Goal: Task Accomplishment & Management: Use online tool/utility

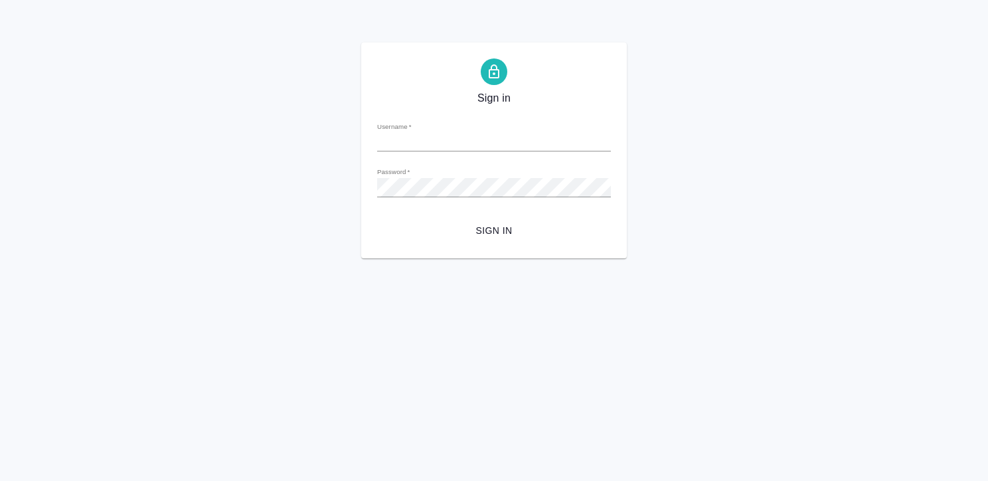
type input "[EMAIL_ADDRESS][DOMAIN_NAME]"
click at [377, 218] on button "Sign in" at bounding box center [494, 230] width 234 height 25
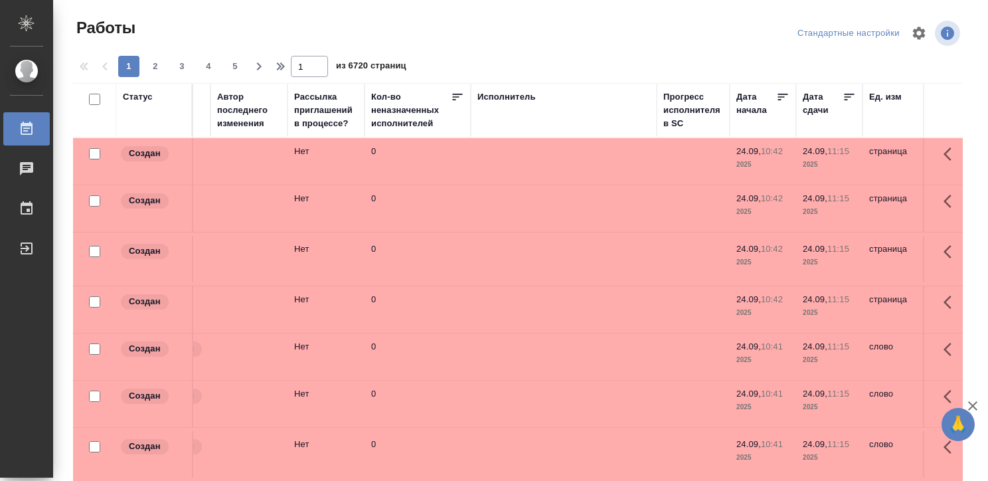
scroll to position [0, 635]
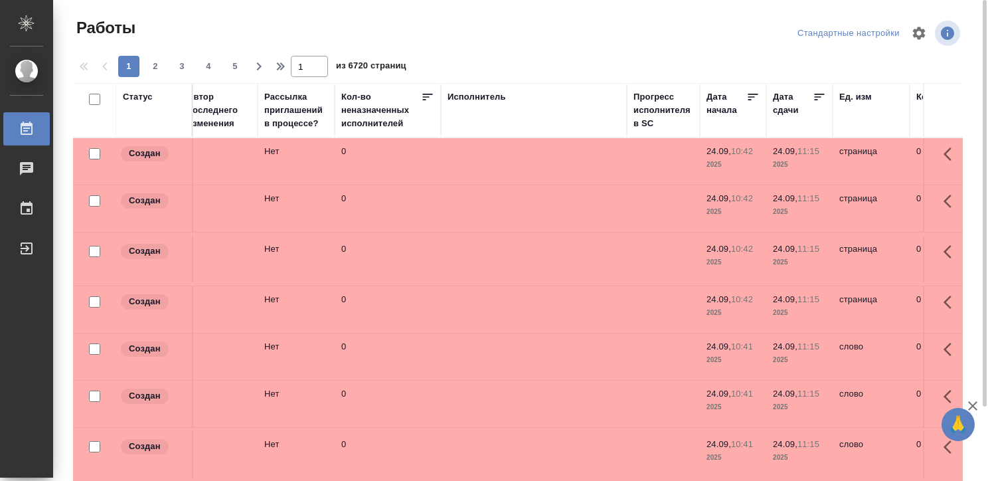
click at [487, 98] on div "Исполнитель" at bounding box center [476, 96] width 58 height 13
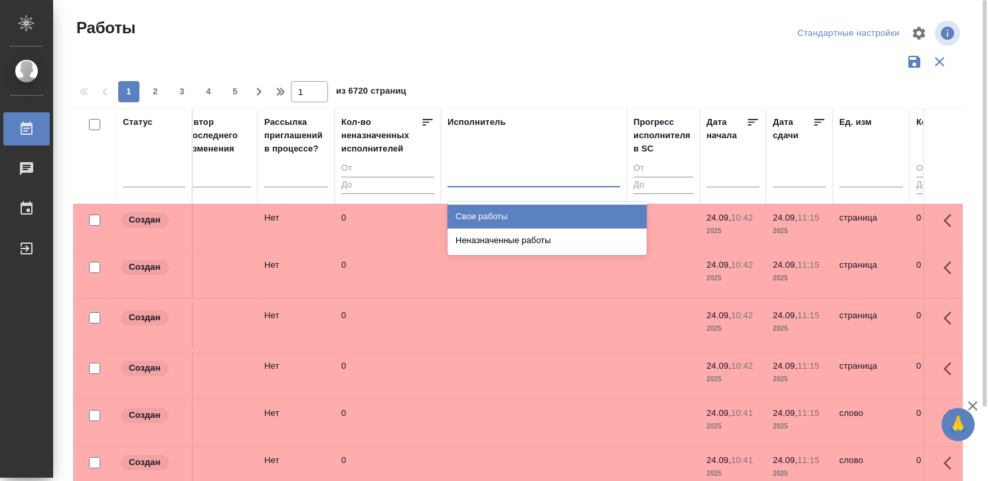
click at [483, 180] on div at bounding box center [533, 173] width 173 height 19
click at [493, 205] on div "Свои работы" at bounding box center [546, 216] width 199 height 24
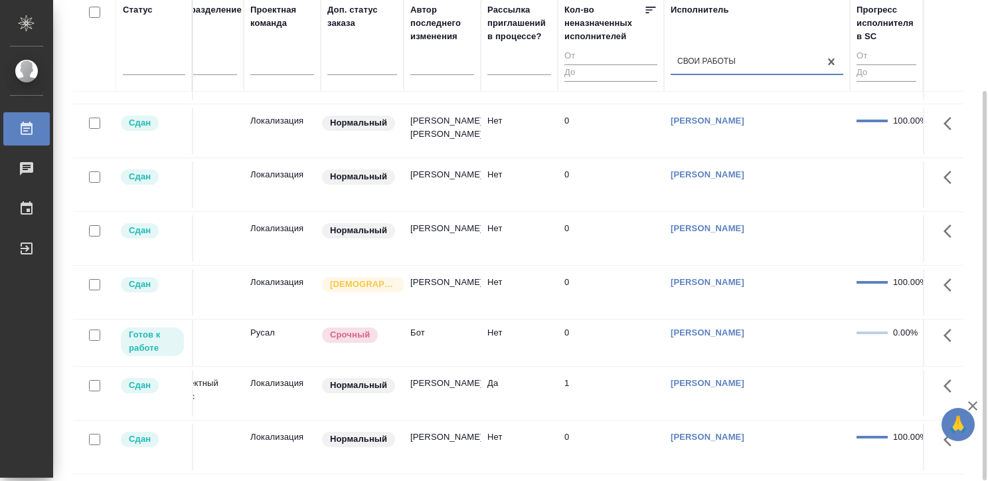
scroll to position [1015, 402]
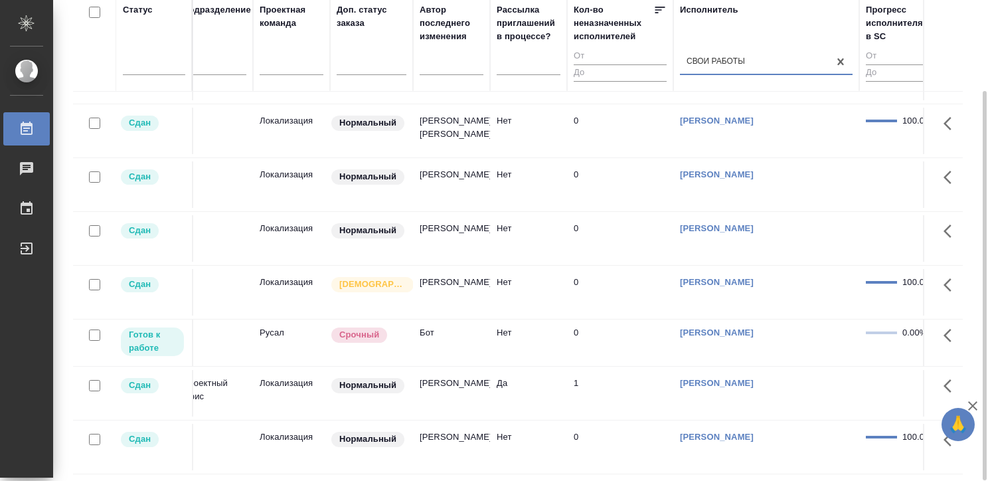
click at [637, 350] on td "0" at bounding box center [620, 342] width 106 height 46
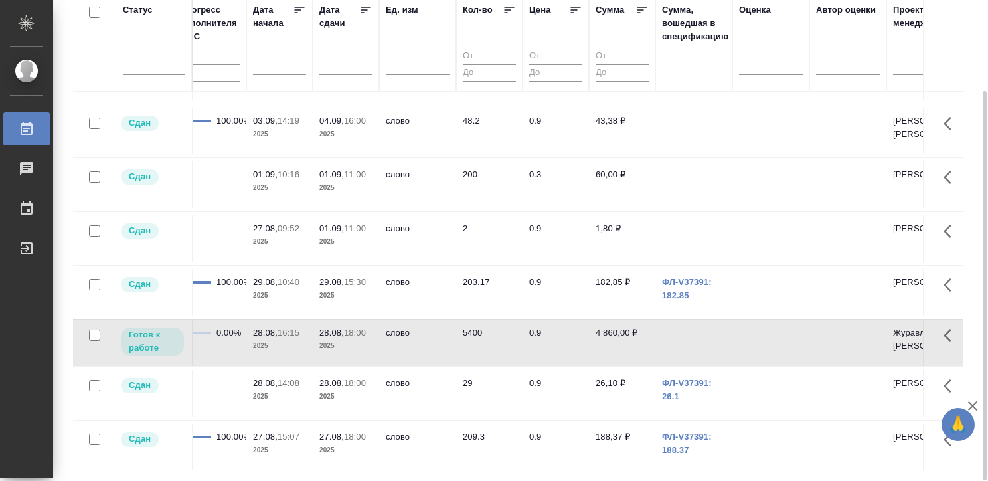
scroll to position [1015, 1089]
click at [637, 350] on td "4 860,00 ₽" at bounding box center [621, 342] width 66 height 46
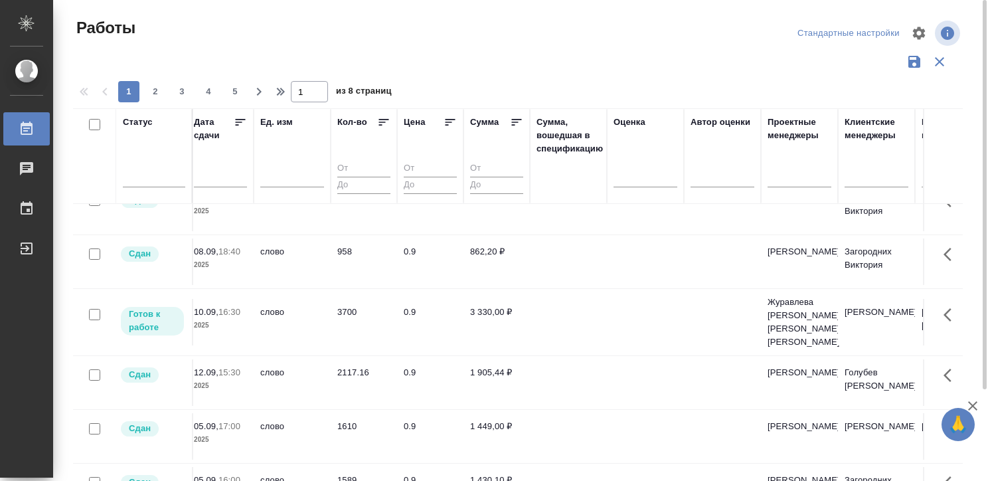
scroll to position [655, 1213]
click at [550, 321] on td at bounding box center [568, 322] width 77 height 46
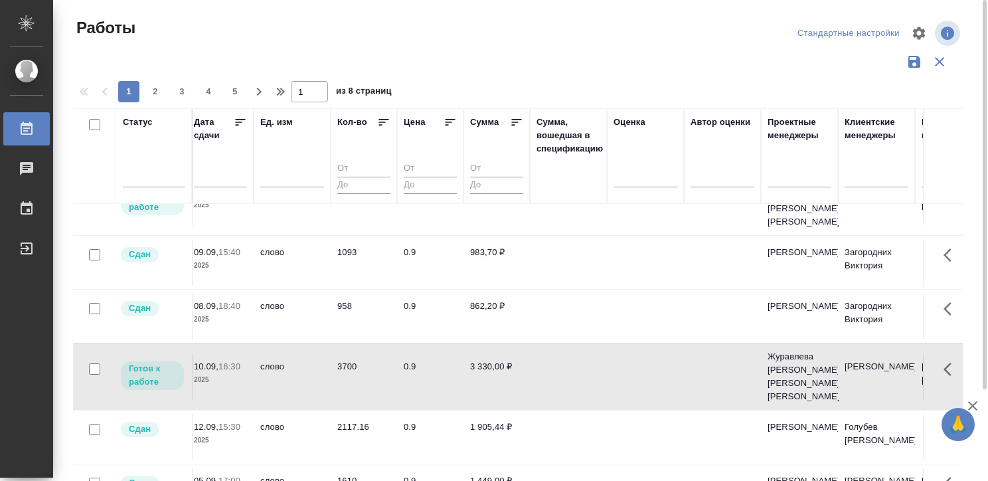
scroll to position [597, 1213]
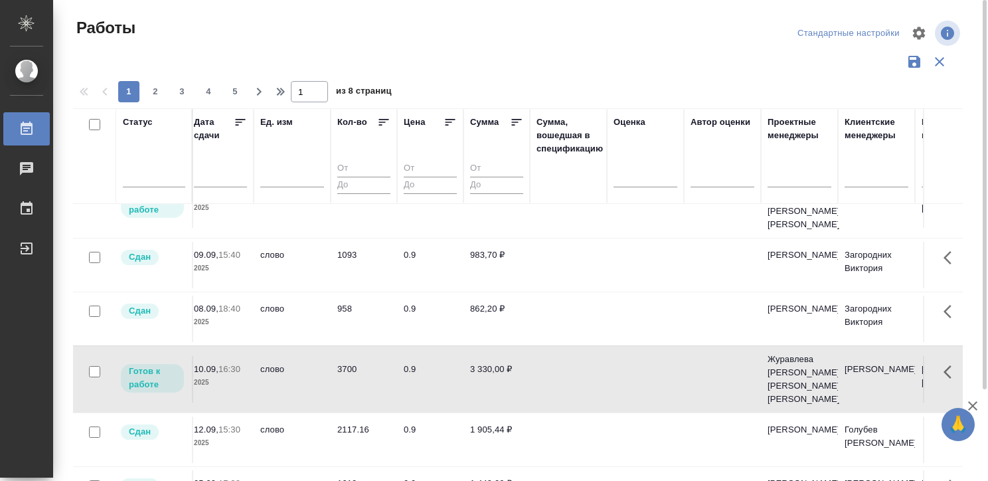
click at [552, 303] on td at bounding box center [568, 318] width 77 height 46
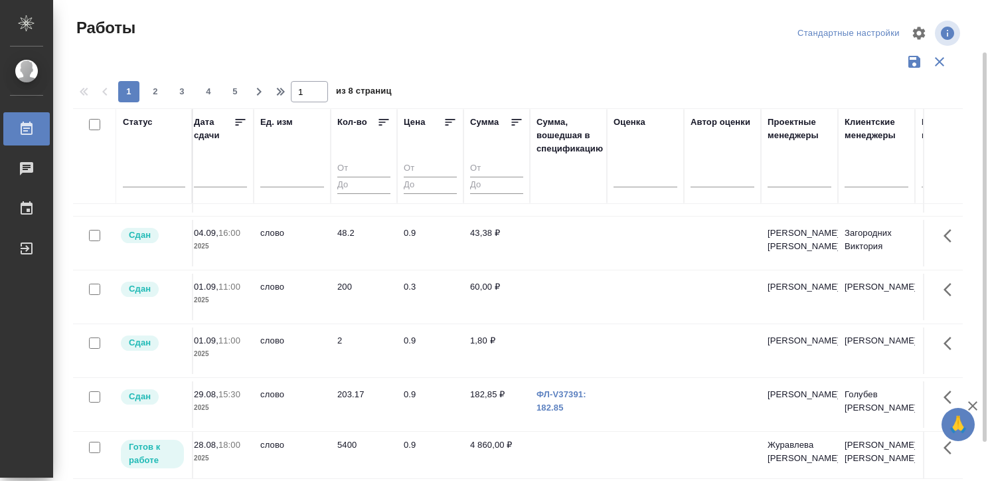
scroll to position [74, 0]
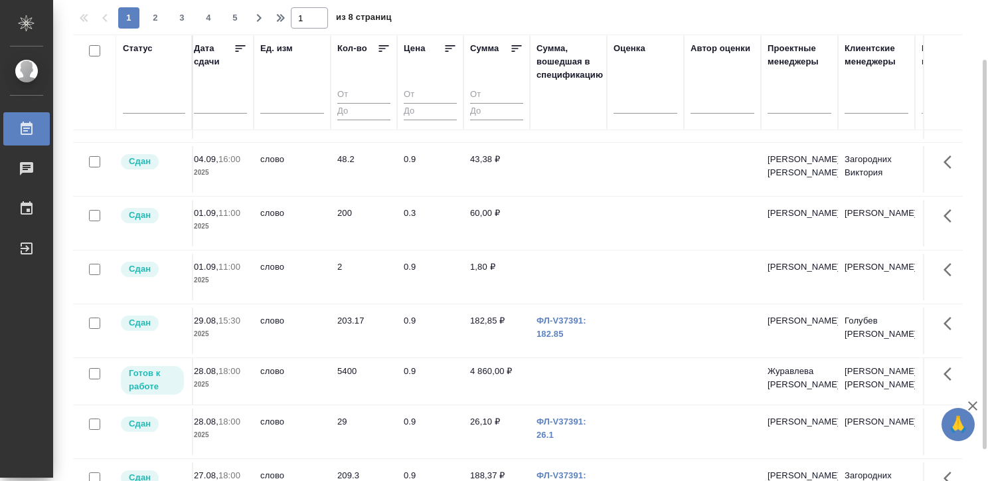
click at [574, 360] on td at bounding box center [568, 381] width 77 height 46
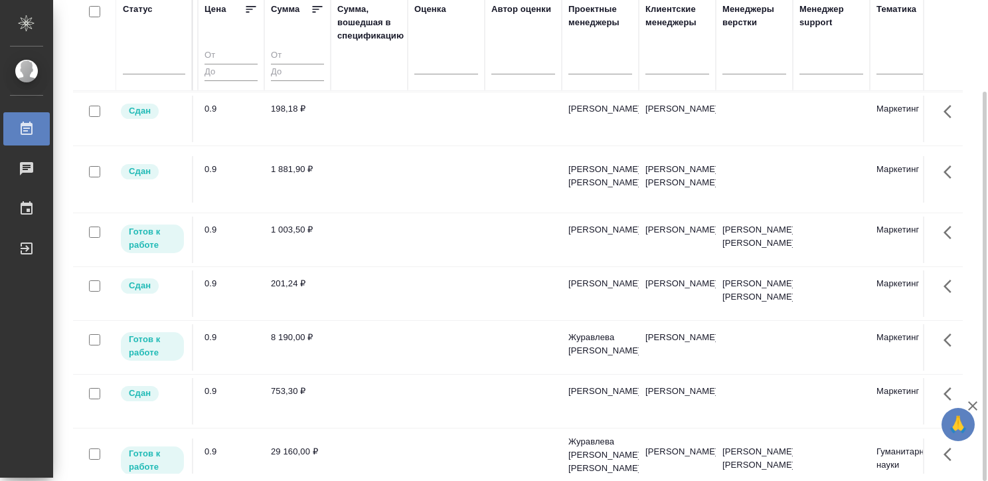
scroll to position [161, 1410]
click at [406, 218] on td at bounding box center [371, 239] width 77 height 46
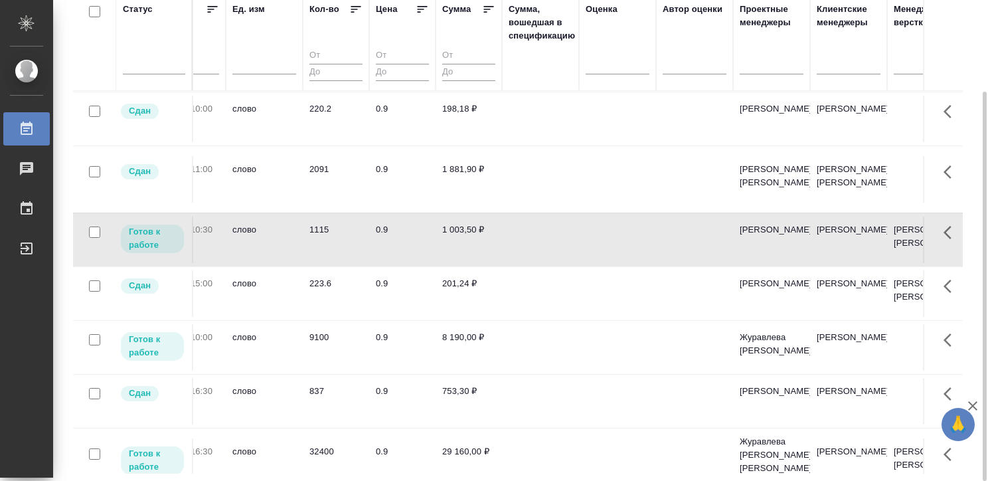
scroll to position [161, 1240]
click at [475, 231] on td "1 003,50 ₽" at bounding box center [470, 239] width 66 height 46
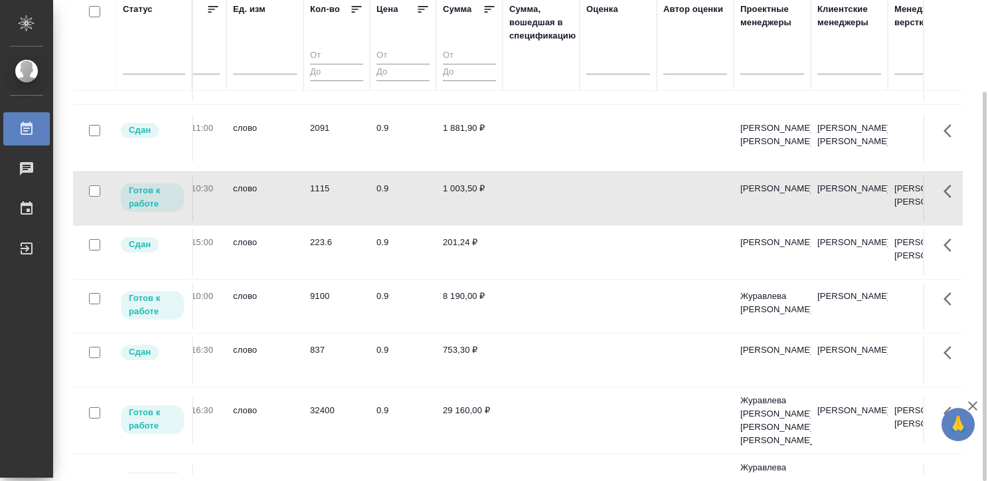
scroll to position [202, 1241]
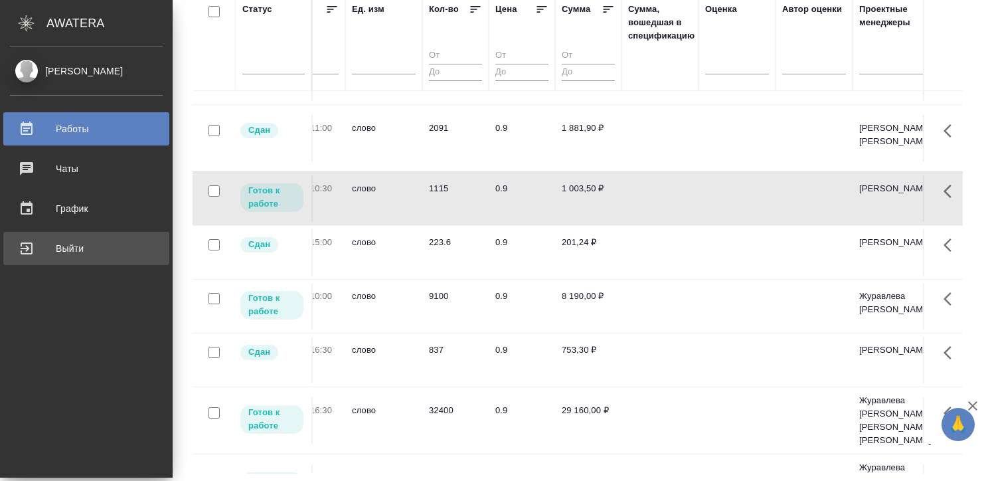
click at [29, 235] on link "Выйти" at bounding box center [86, 248] width 166 height 33
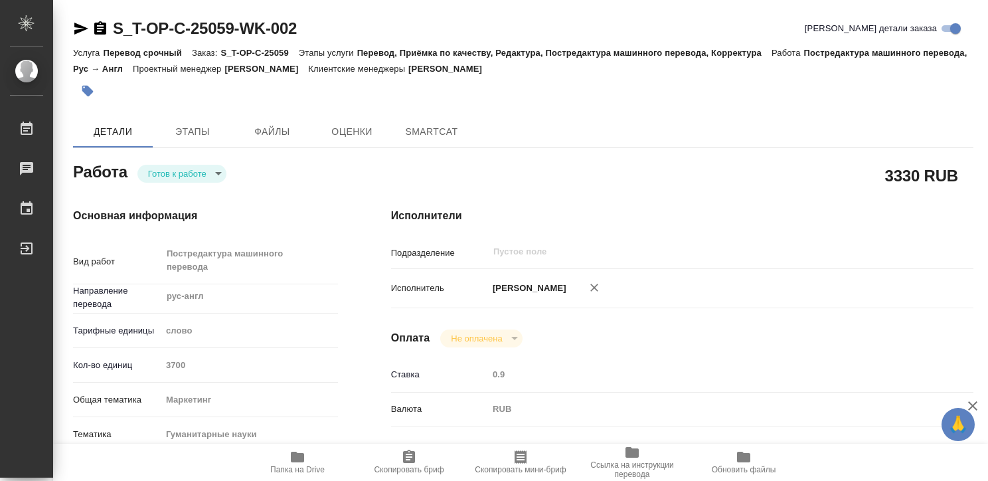
type textarea "x"
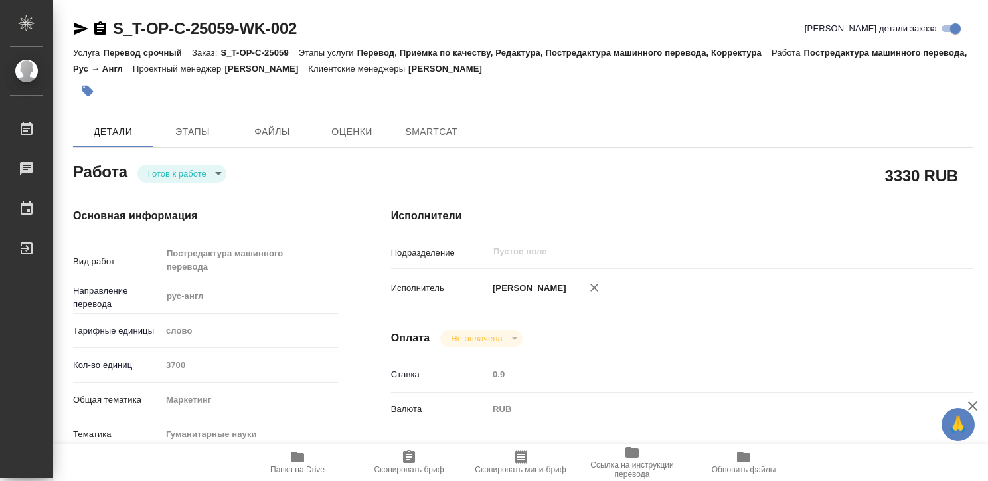
type textarea "x"
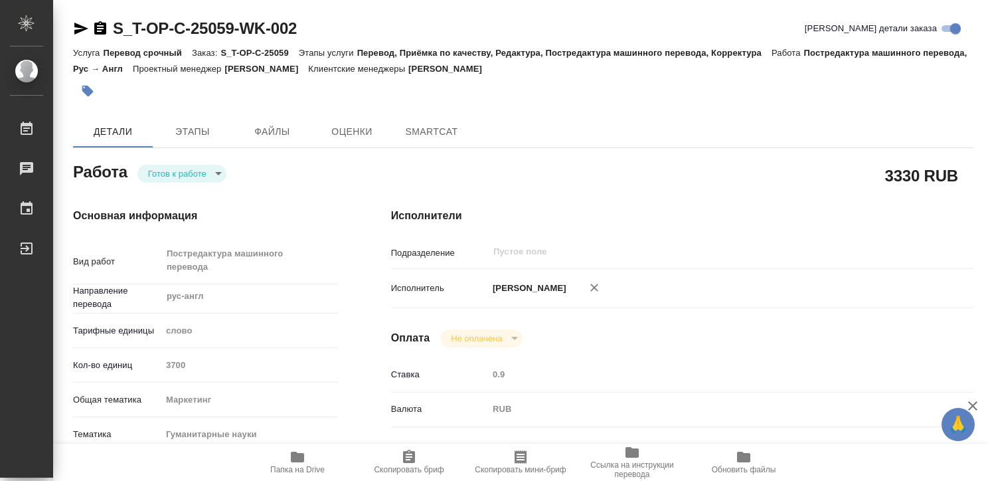
type textarea "x"
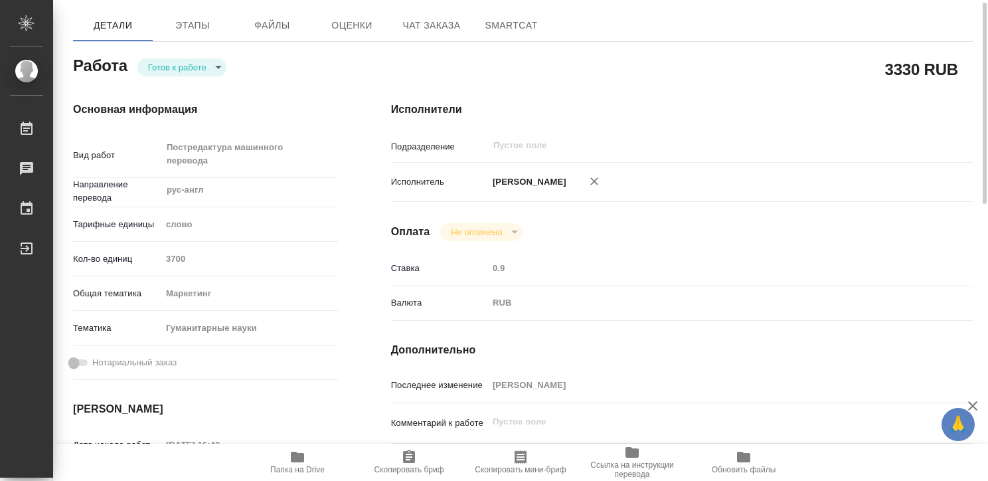
type textarea "x"
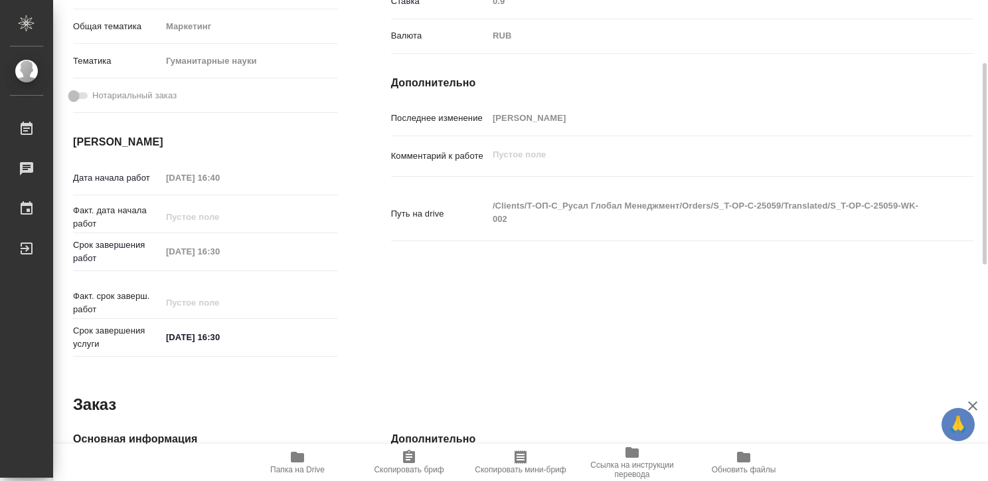
type textarea "x"
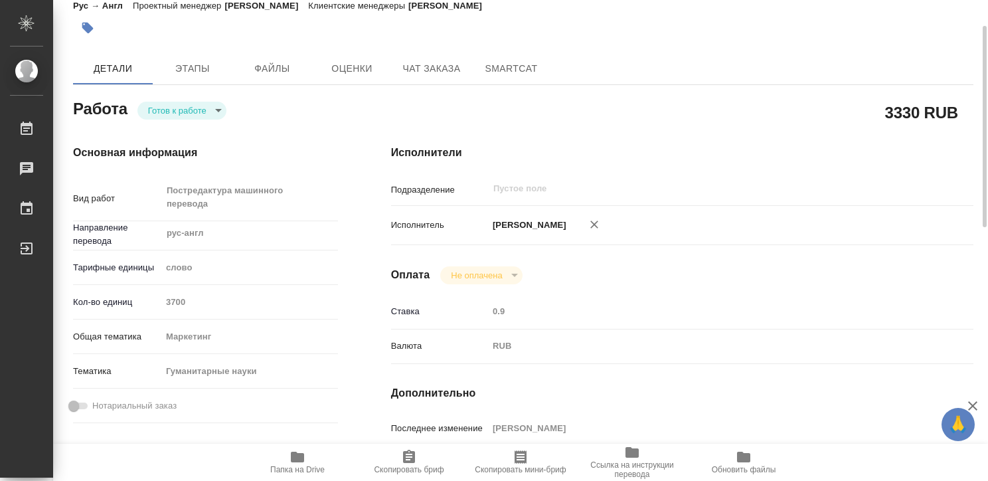
scroll to position [26, 0]
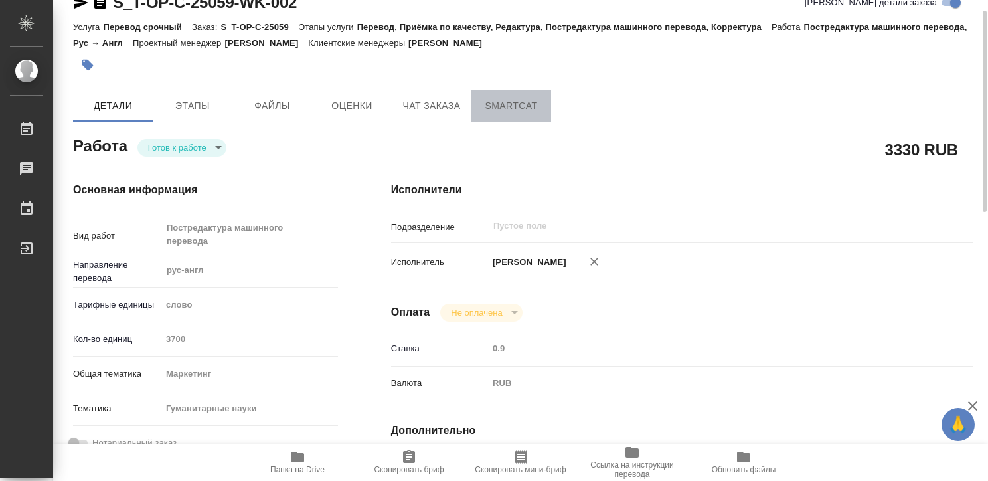
click at [502, 106] on span "SmartCat" at bounding box center [511, 106] width 64 height 17
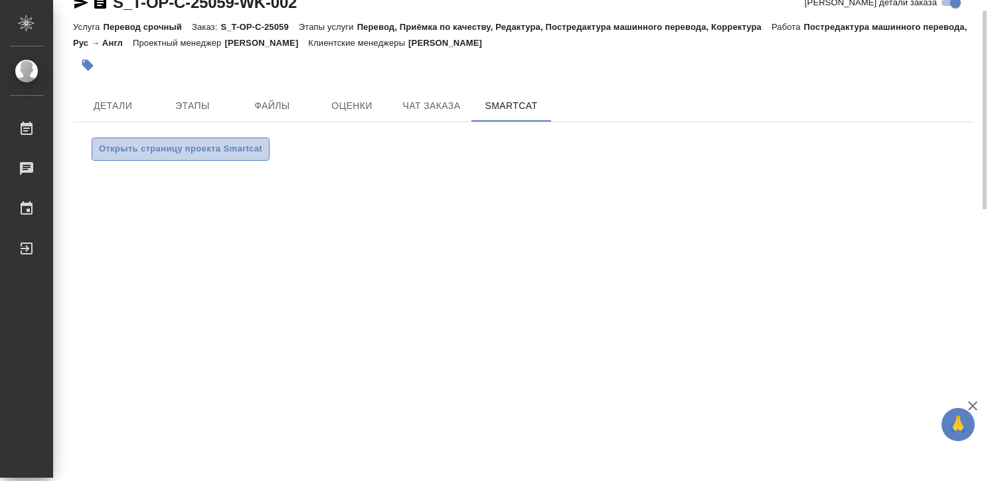
click at [202, 142] on span "Открыть страницу проекта Smartcat" at bounding box center [180, 148] width 163 height 15
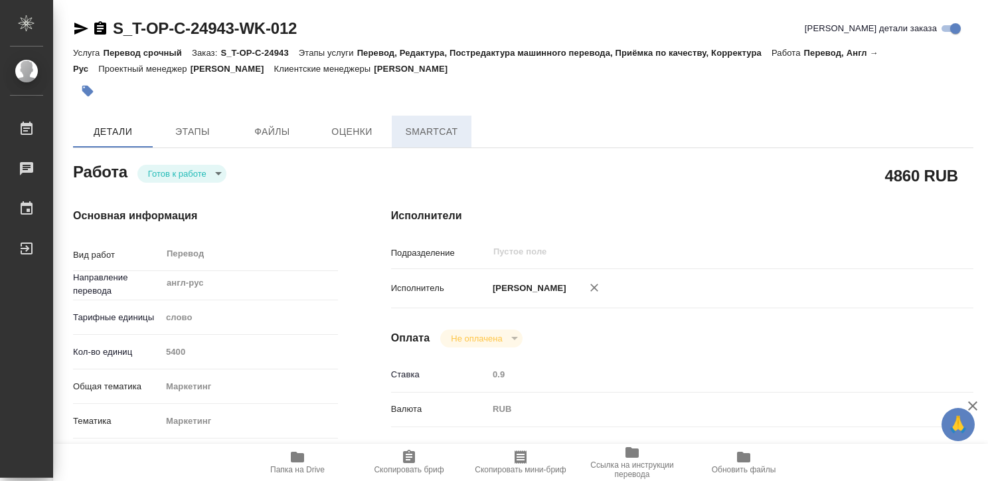
type textarea "x"
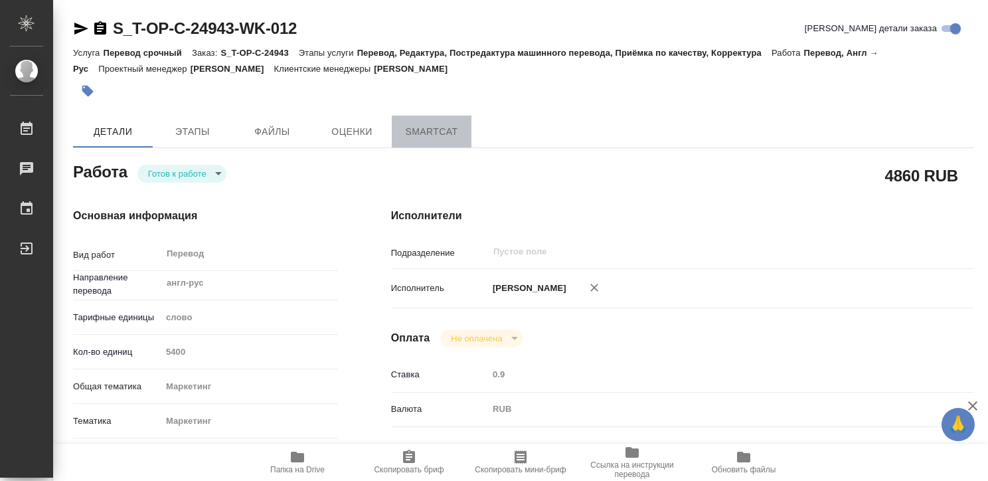
click at [445, 125] on span "SmartCat" at bounding box center [432, 131] width 64 height 17
type textarea "x"
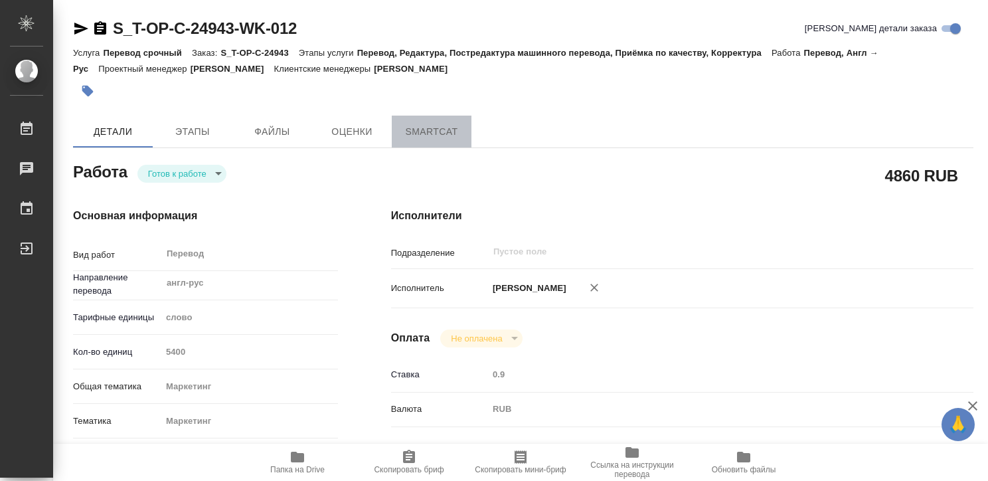
type textarea "x"
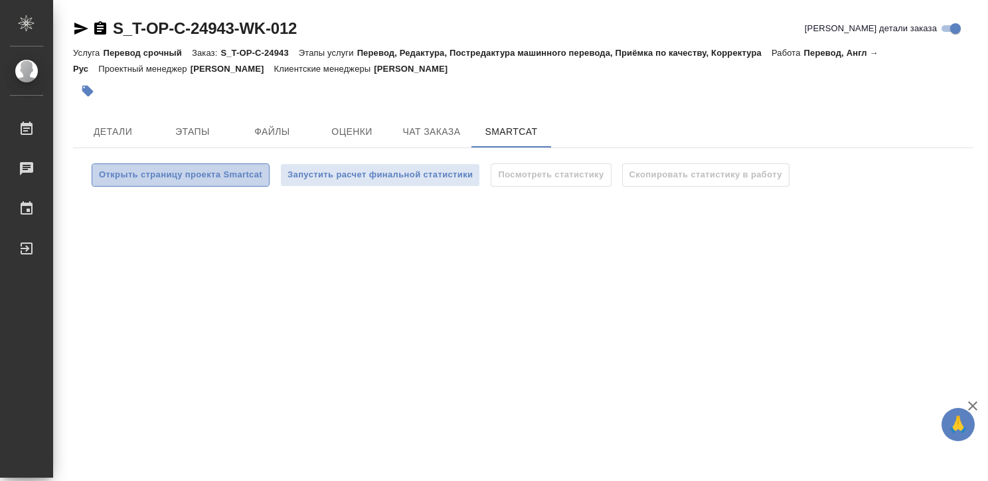
click at [250, 169] on span "Открыть страницу проекта Smartcat" at bounding box center [180, 174] width 163 height 15
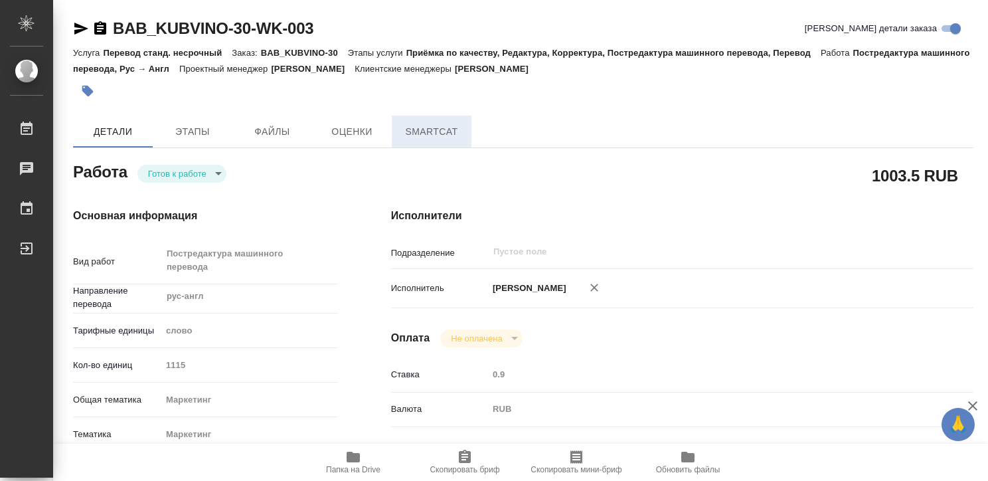
type textarea "x"
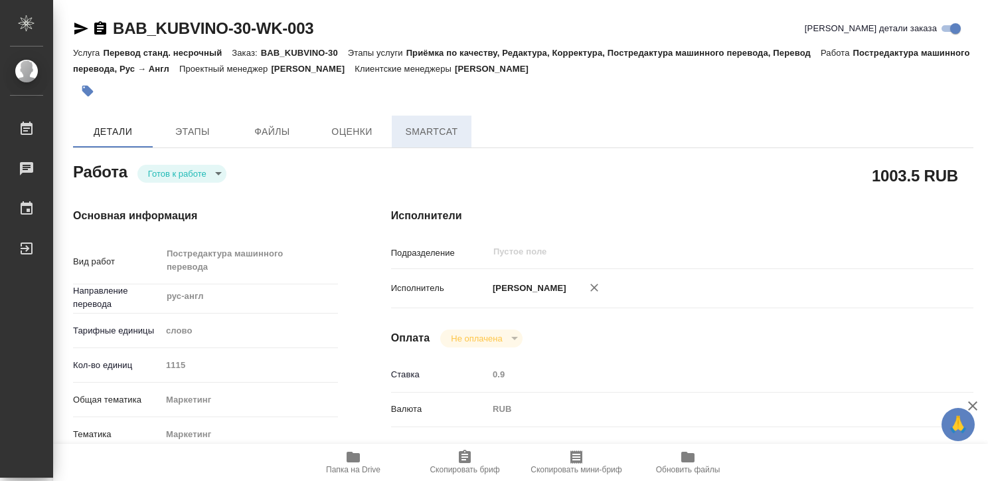
type textarea "x"
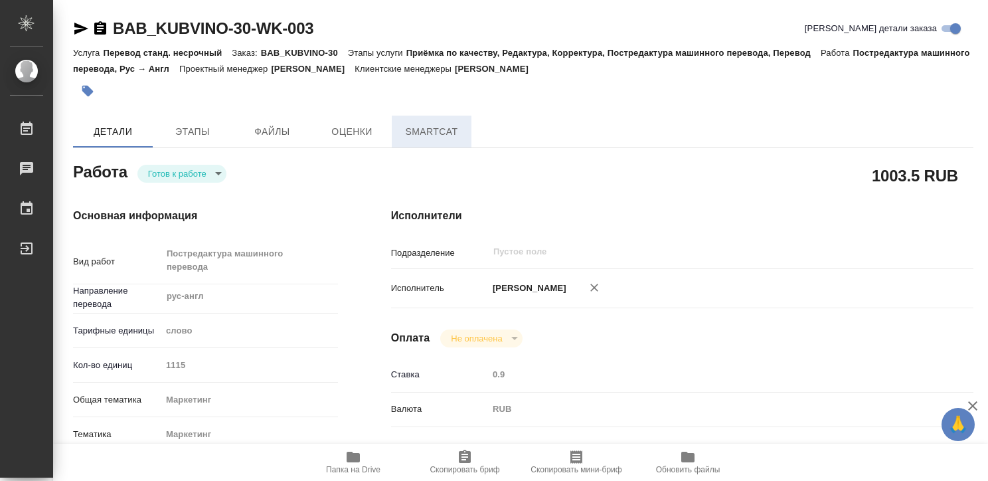
type textarea "x"
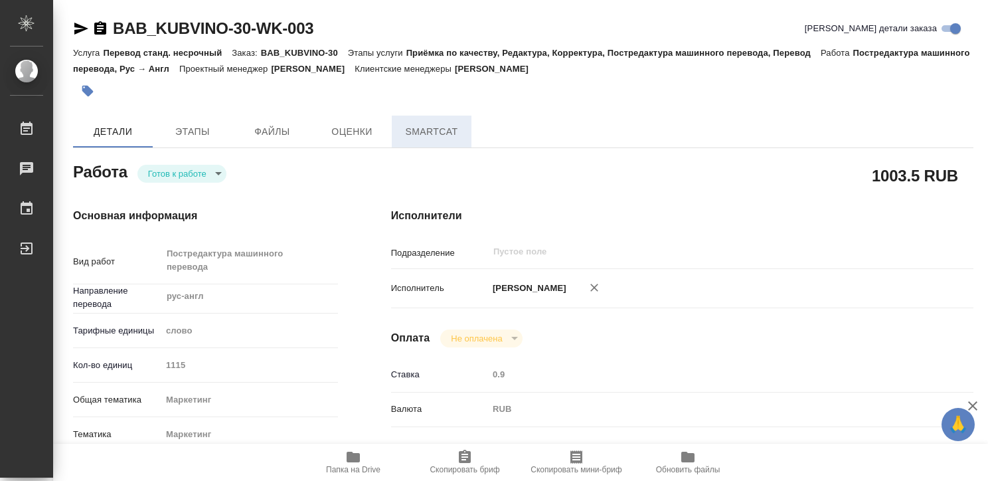
type textarea "x"
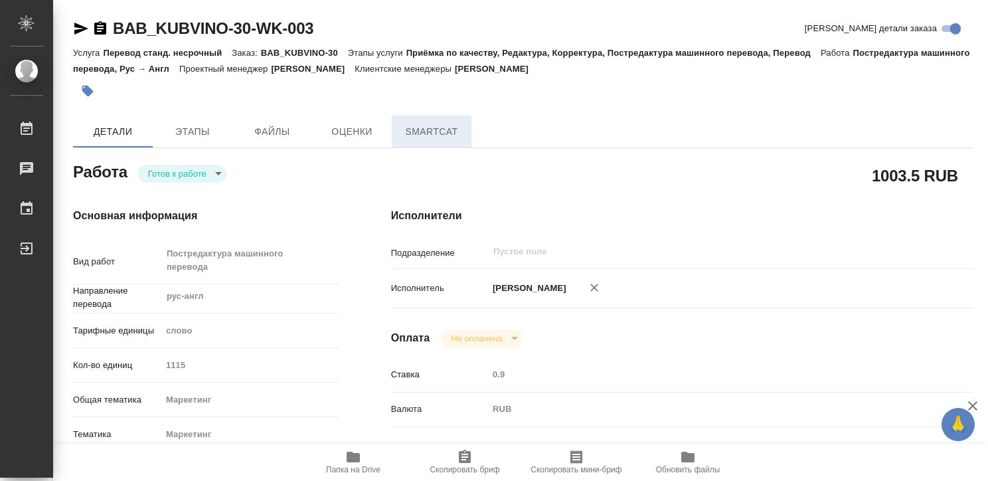
type textarea "x"
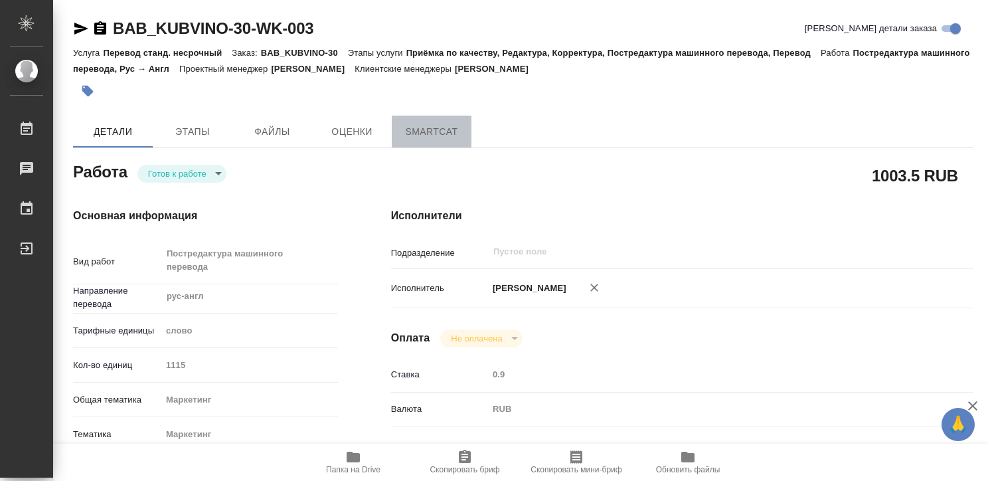
click at [435, 127] on span "SmartCat" at bounding box center [432, 131] width 64 height 17
type textarea "x"
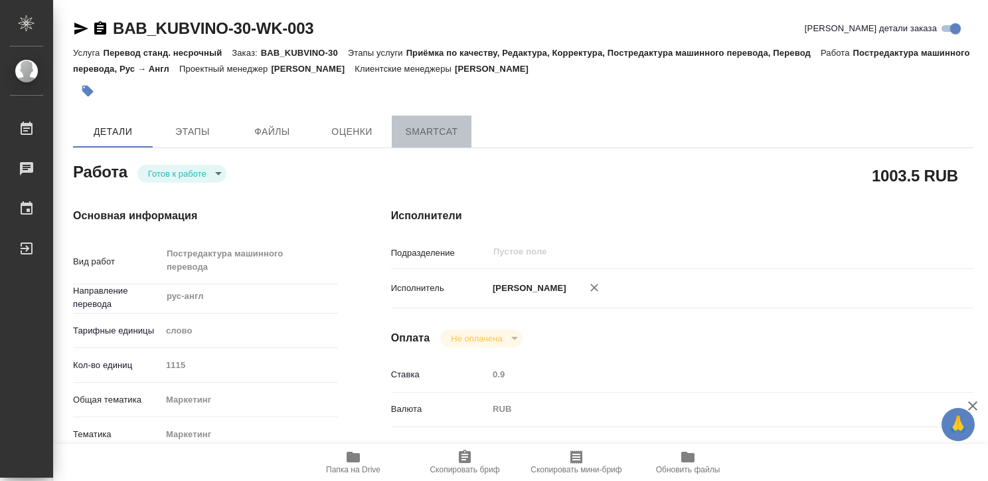
type textarea "x"
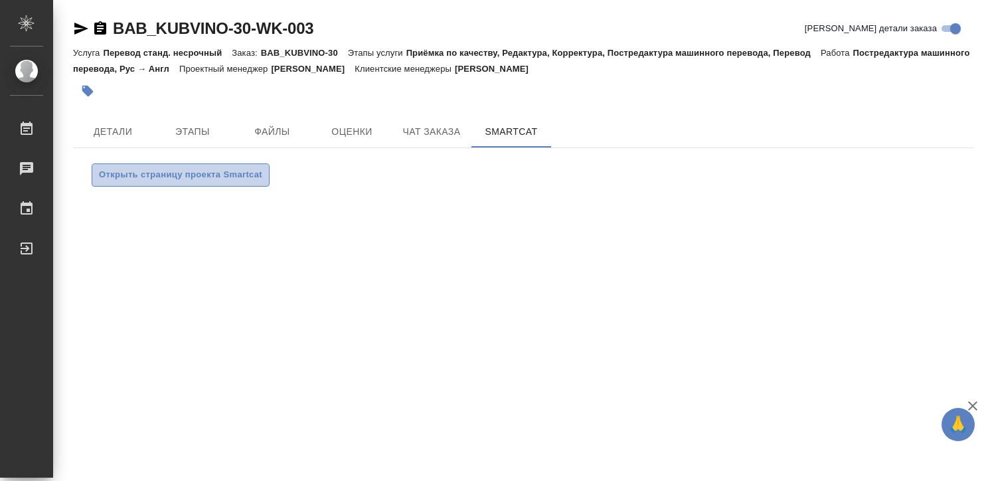
click at [169, 177] on span "Открыть страницу проекта Smartcat" at bounding box center [180, 174] width 163 height 15
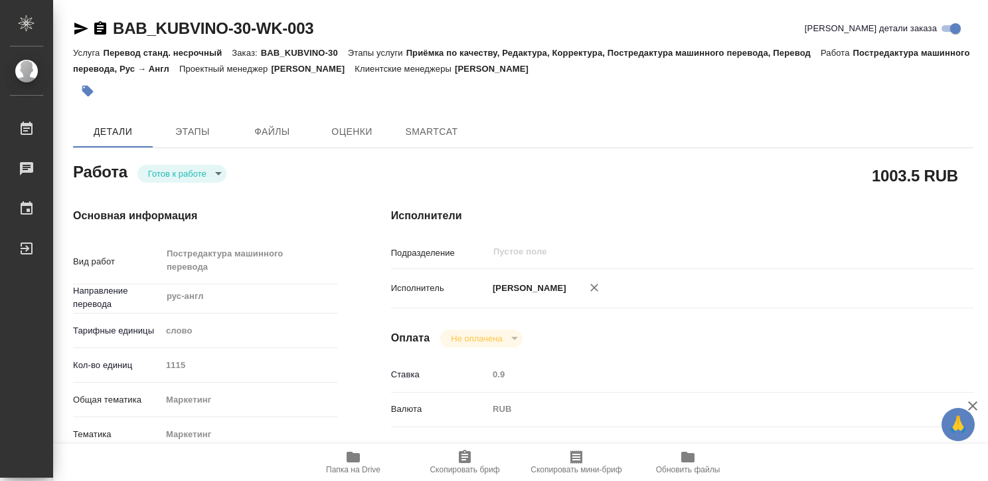
type textarea "x"
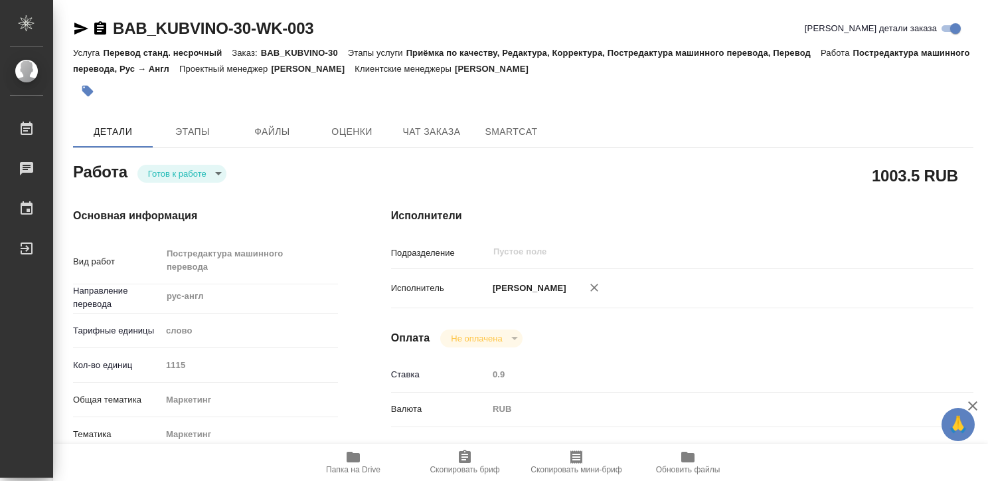
type textarea "x"
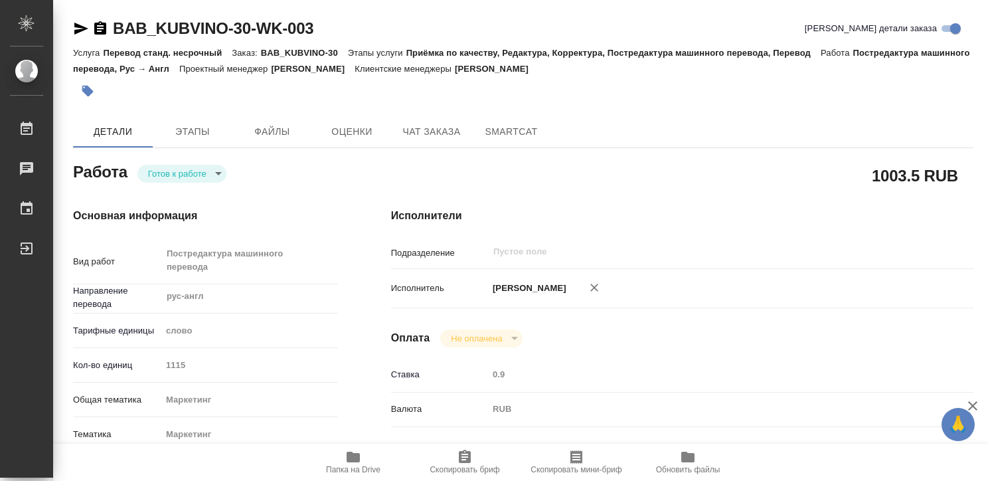
type textarea "x"
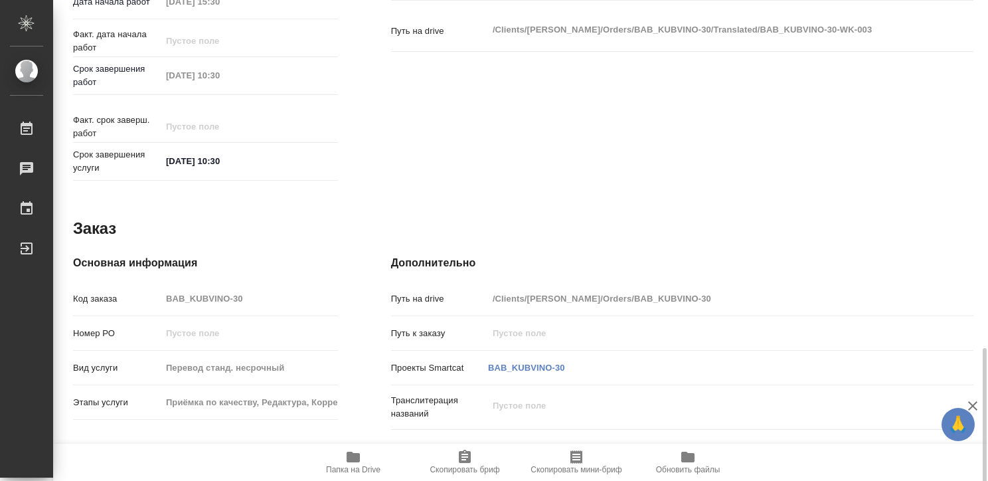
scroll to position [665, 0]
